Goal: Find specific fact: Find specific page/section

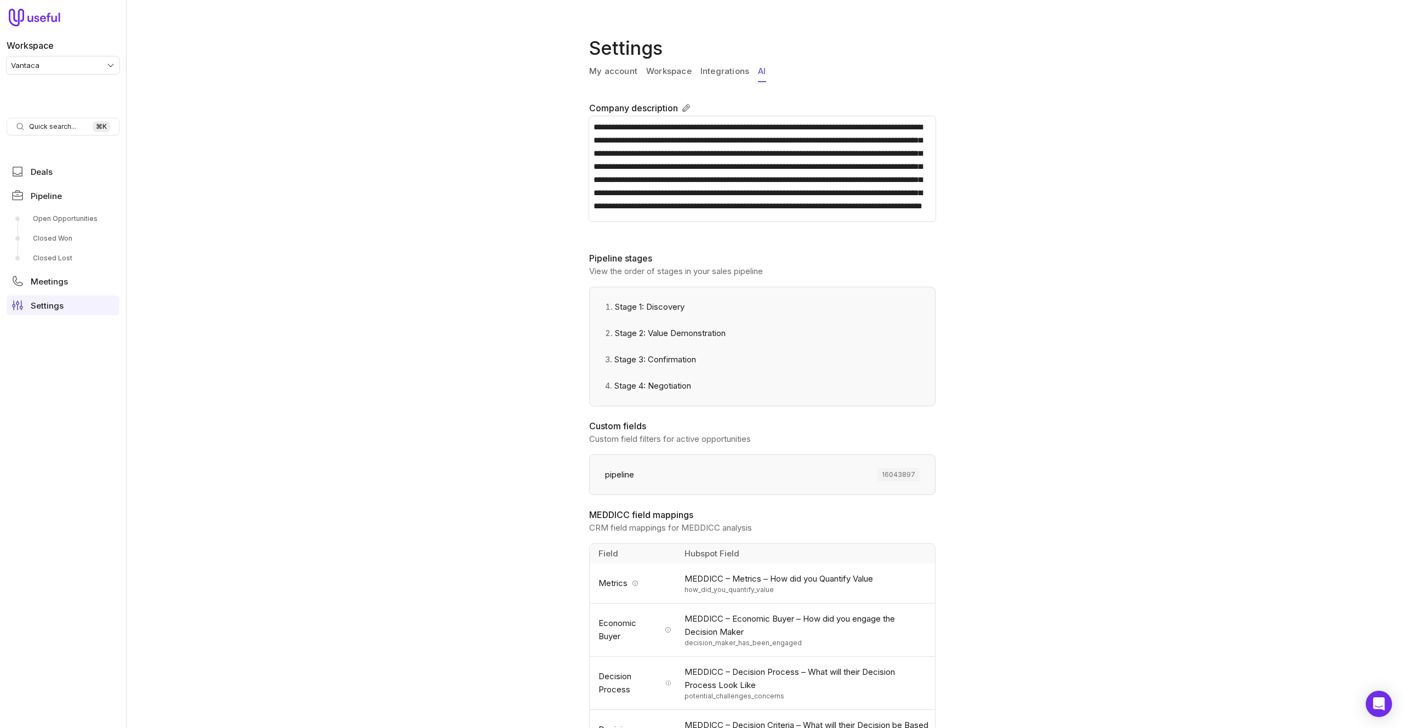
scroll to position [22, 0]
click at [526, 85] on div "**********" at bounding box center [764, 364] width 1277 height 728
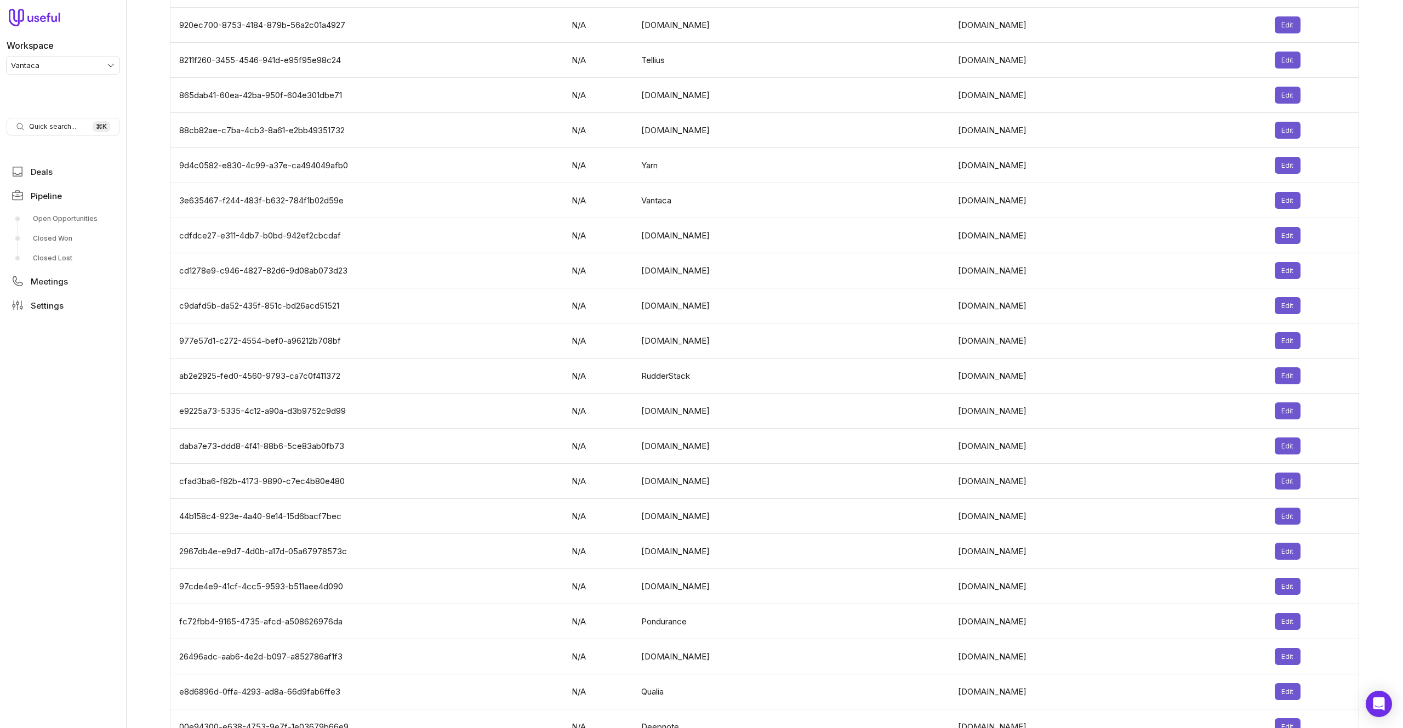
scroll to position [3309, 0]
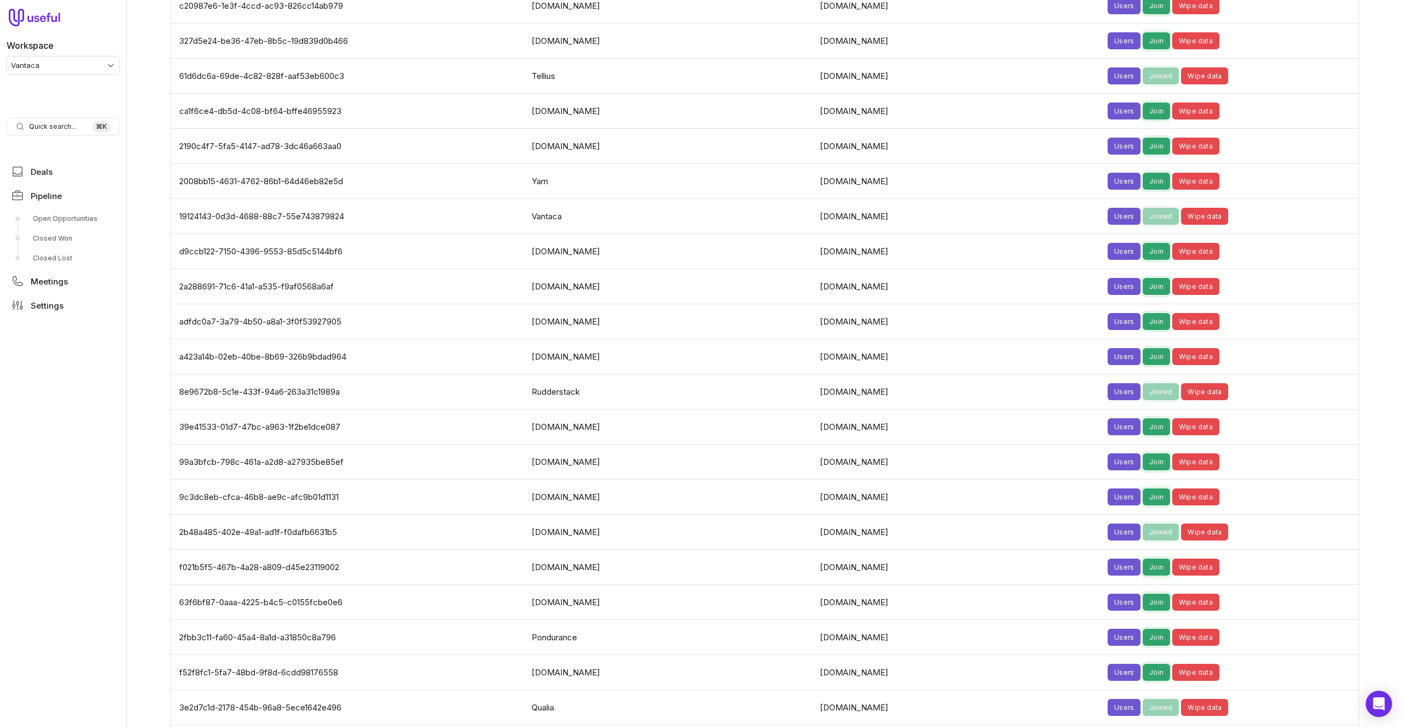
click at [273, 374] on td "8e9672b8-5c1e-433f-94a6-263a31c1989a" at bounding box center [347, 391] width 355 height 35
copy td "94a6"
click at [273, 374] on td "8e9672b8-5c1e-433f-94a6-263a31c1989a" at bounding box center [347, 391] width 355 height 35
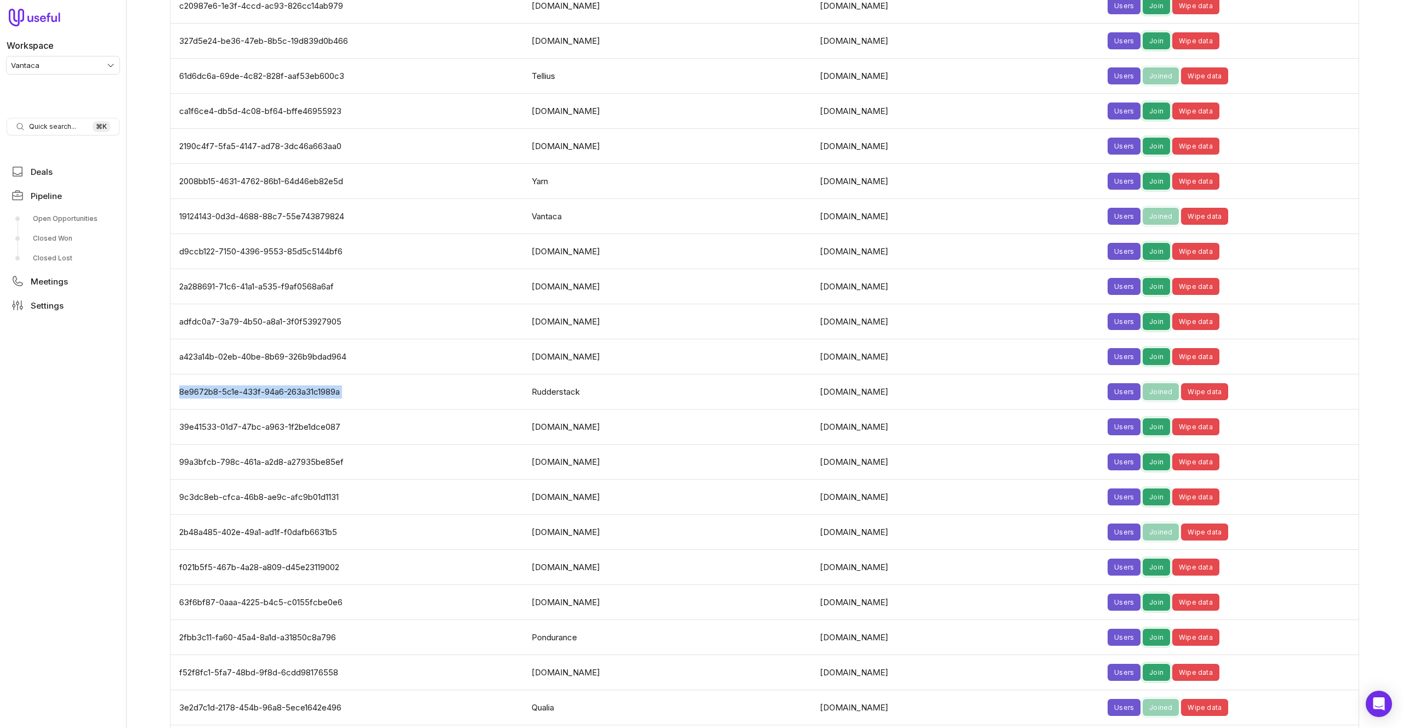
click at [273, 374] on td "8e9672b8-5c1e-433f-94a6-263a31c1989a" at bounding box center [347, 391] width 355 height 35
copy td "8e9672b8-5c1e-433f-94a6-263a31c1989a"
click at [625, 345] on td "dopt.com" at bounding box center [669, 356] width 288 height 35
click at [278, 199] on td "19124143-0d3d-4688-88c7-55e743879824" at bounding box center [347, 216] width 355 height 35
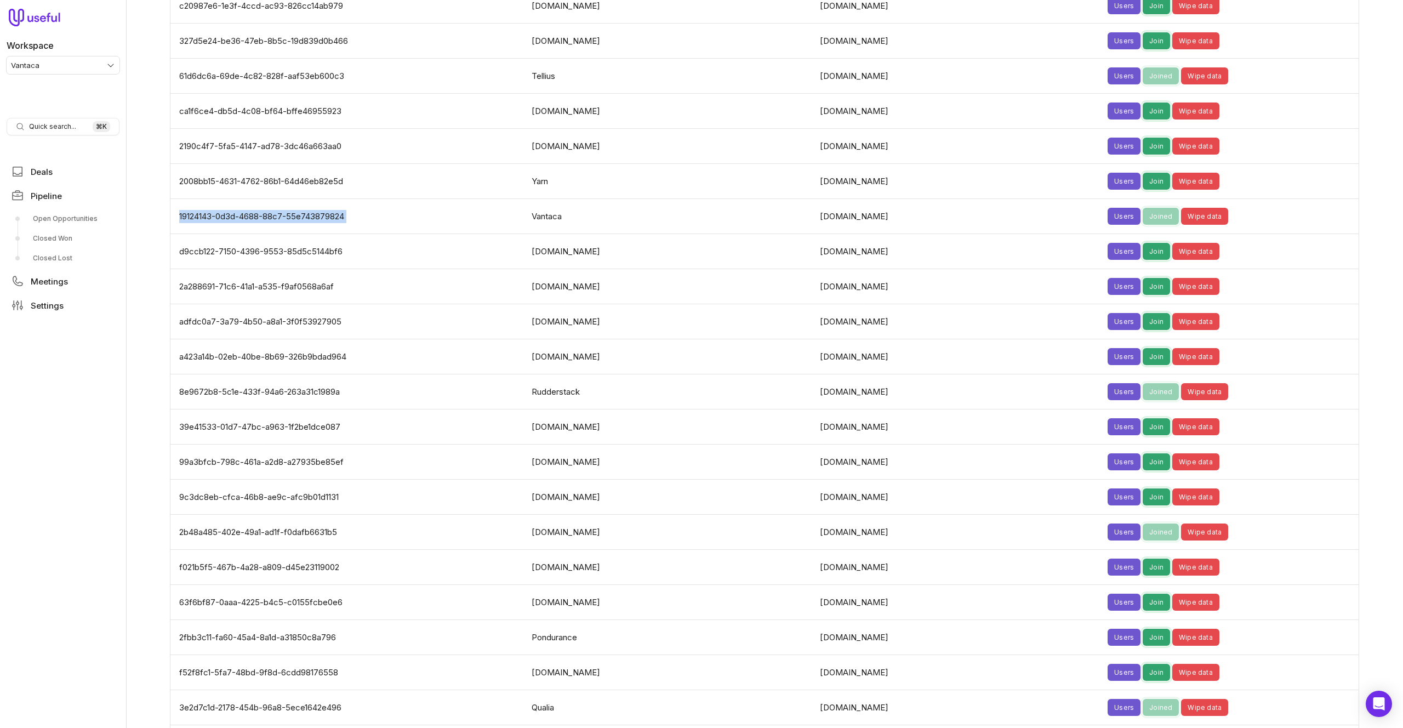
click at [278, 199] on td "19124143-0d3d-4688-88c7-55e743879824" at bounding box center [347, 216] width 355 height 35
copy td "19124143-0d3d-4688-88c7-55e743879824"
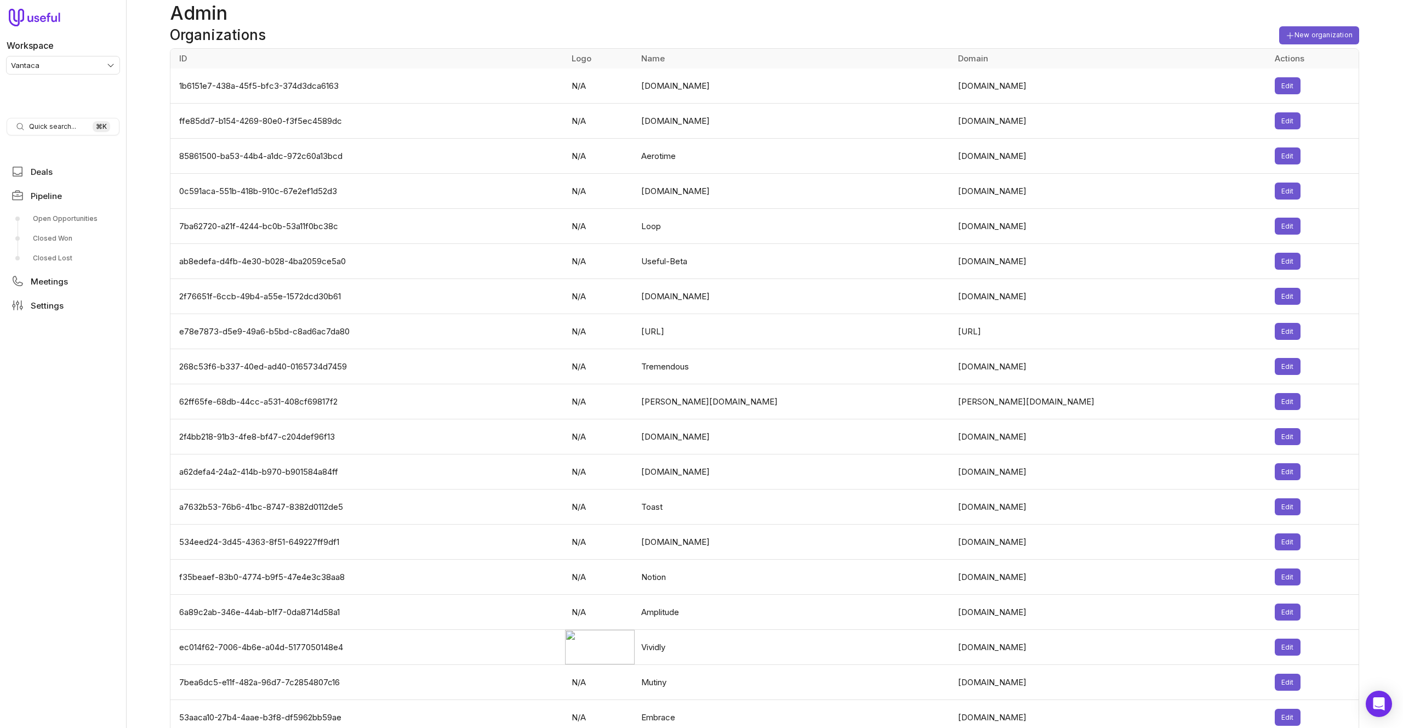
scroll to position [2057, 0]
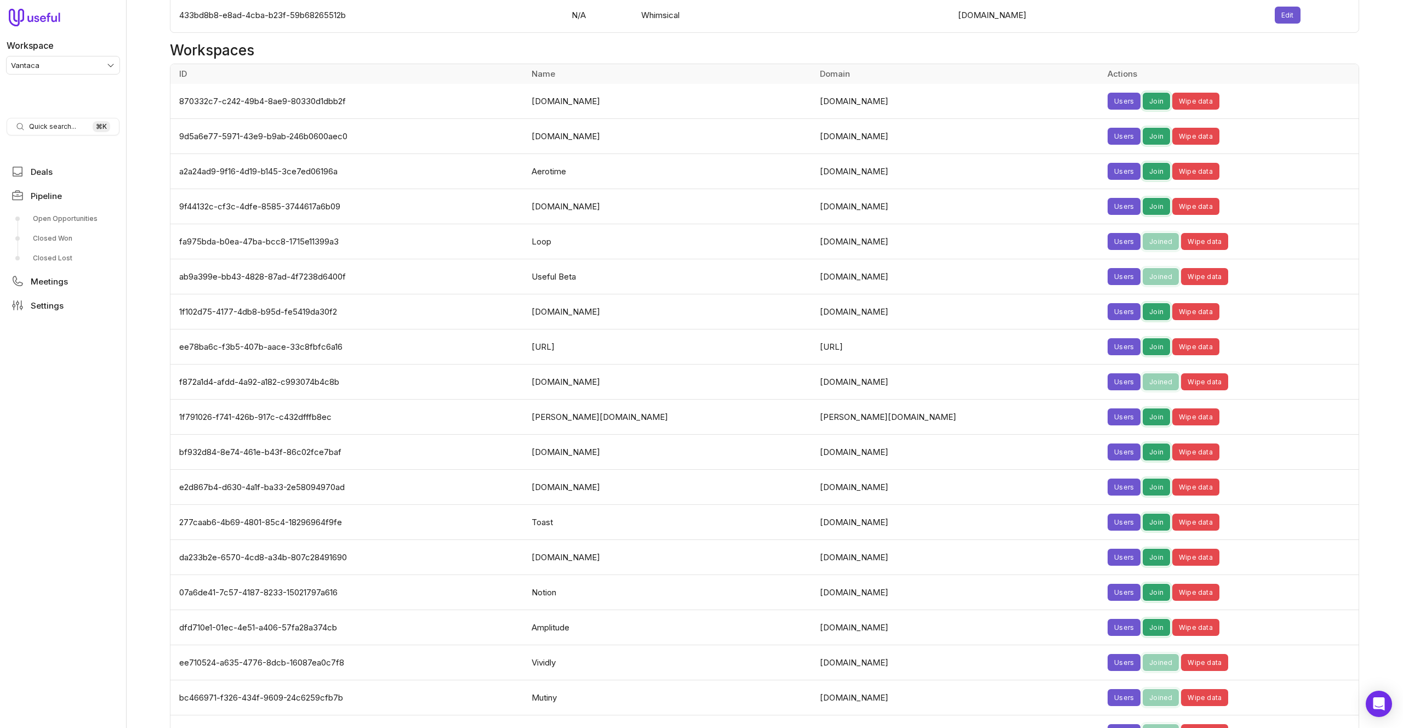
click at [269, 364] on td "f872a1d4-afdd-4a92-a182-c993074b4c8b" at bounding box center [347, 381] width 355 height 35
copy td "f872a1d4-afdd-4a92-a182-c993074b4c8b"
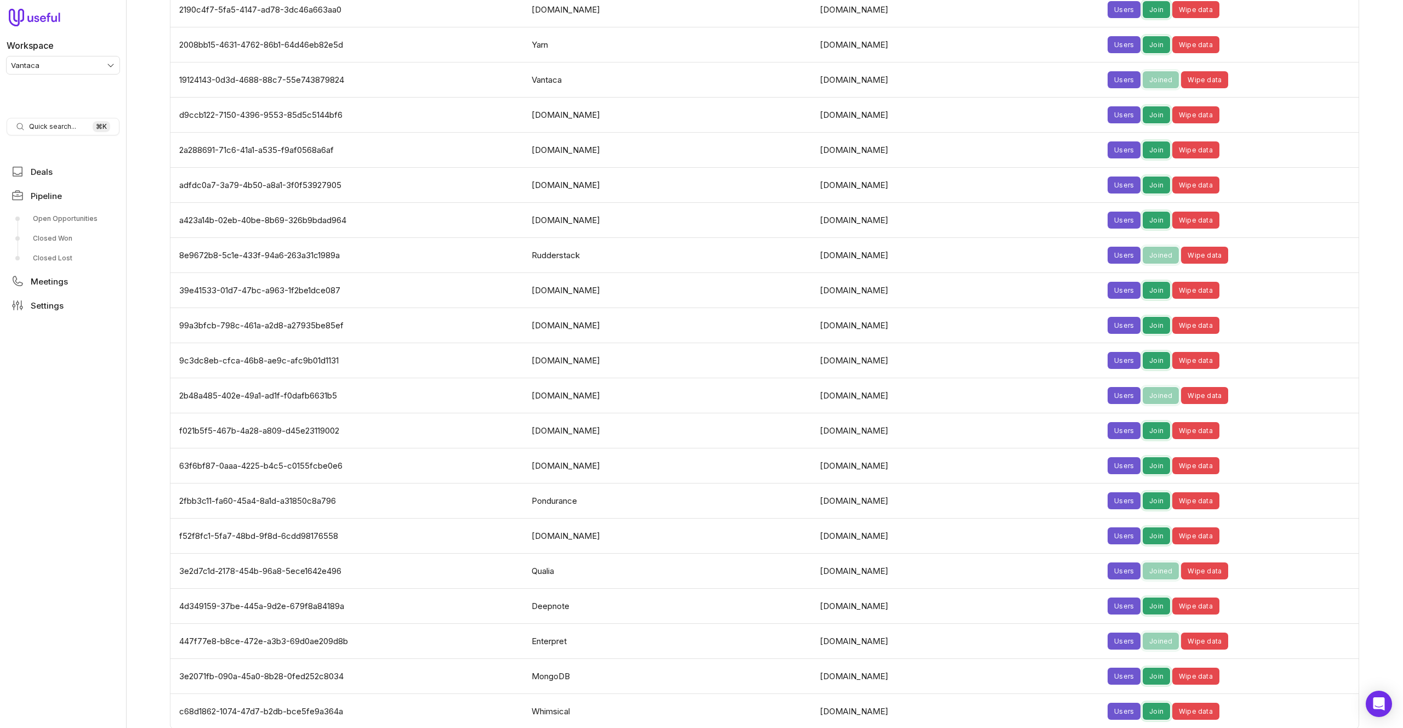
click at [248, 624] on td "447f77e8-b8ce-472e-a3b3-69d0ae209d8b" at bounding box center [347, 641] width 355 height 35
copy td "447f77e8-b8ce-472e-a3b3-69d0ae209d8b"
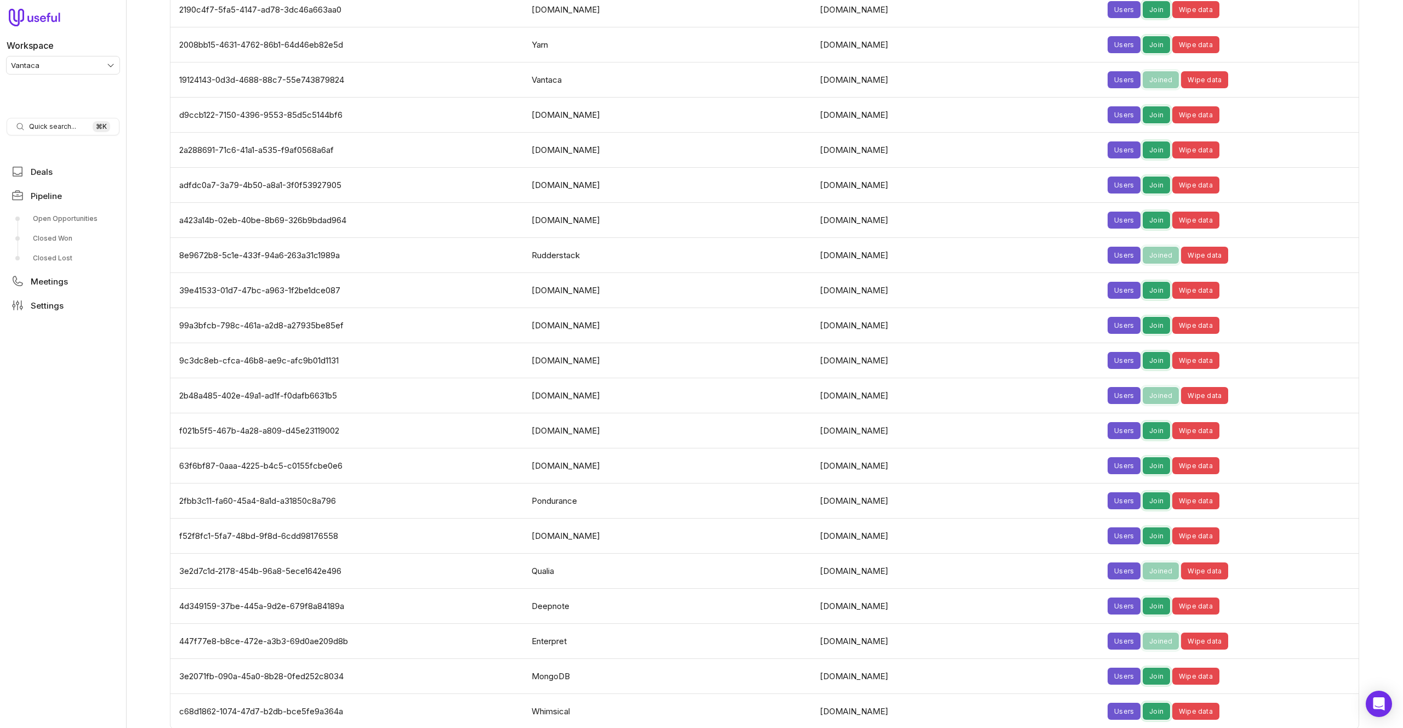
click at [424, 203] on td "a423a14b-02eb-40be-8b69-326b9bdad964" at bounding box center [347, 220] width 355 height 35
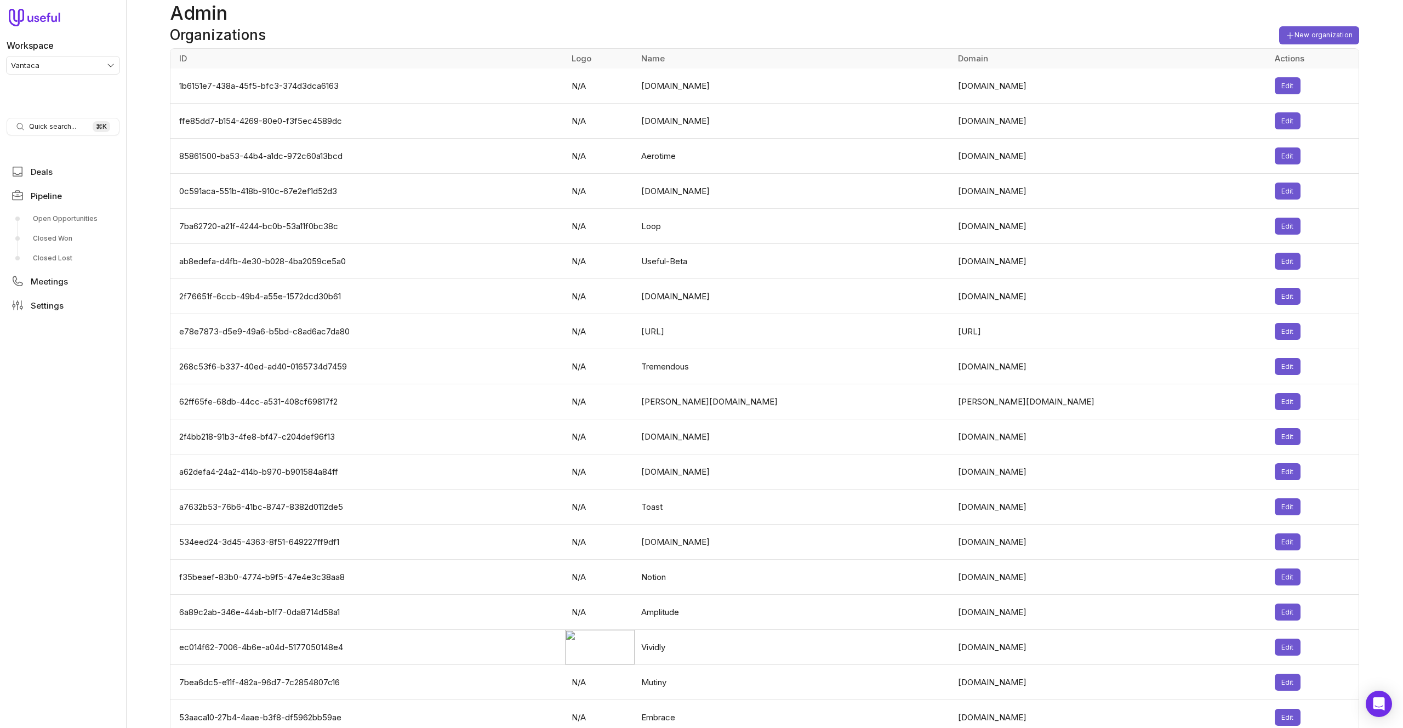
click at [277, 364] on td "268c53f6-b337-40ed-ad40-0165734d7459" at bounding box center [367, 366] width 395 height 35
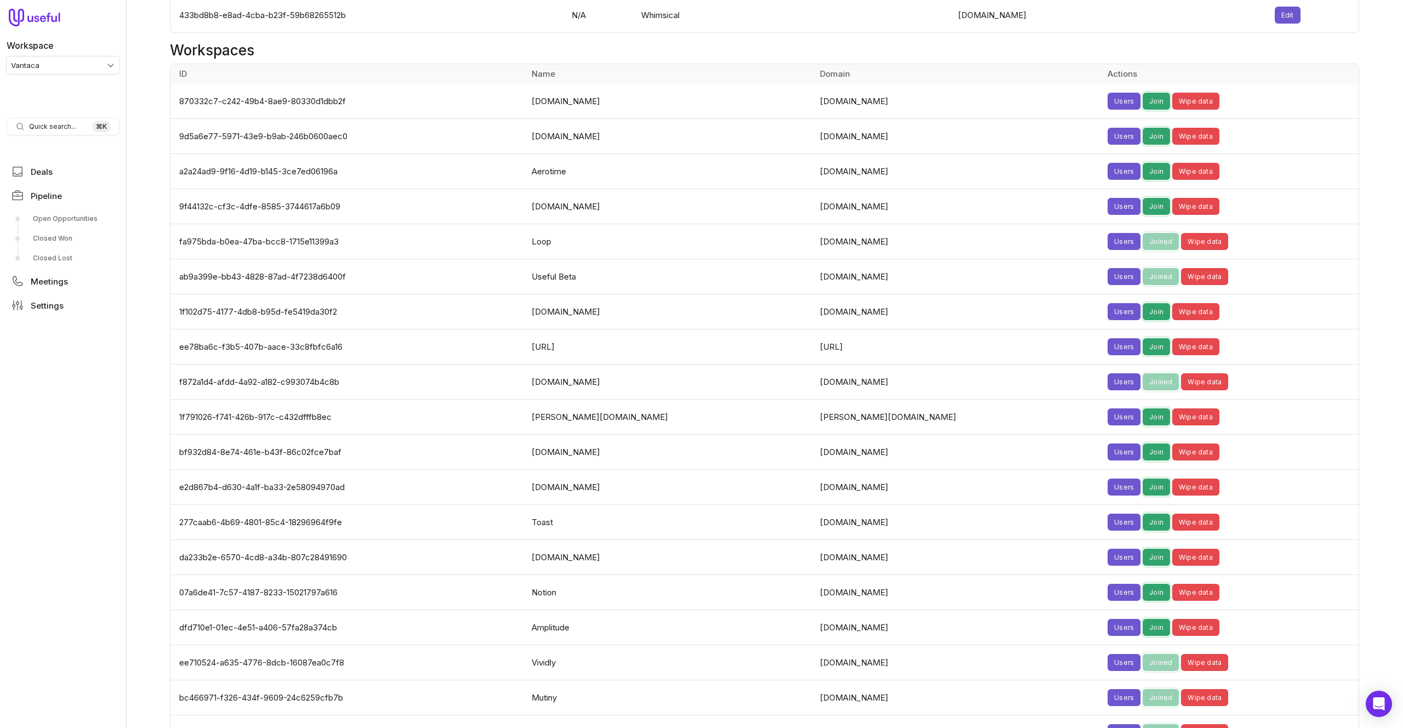
click at [304, 364] on td "f872a1d4-afdd-4a92-a182-c993074b4c8b" at bounding box center [347, 381] width 355 height 35
copy td "f872a1d4-afdd-4a92-a182-c993074b4c8b"
